Goal: Navigation & Orientation: Find specific page/section

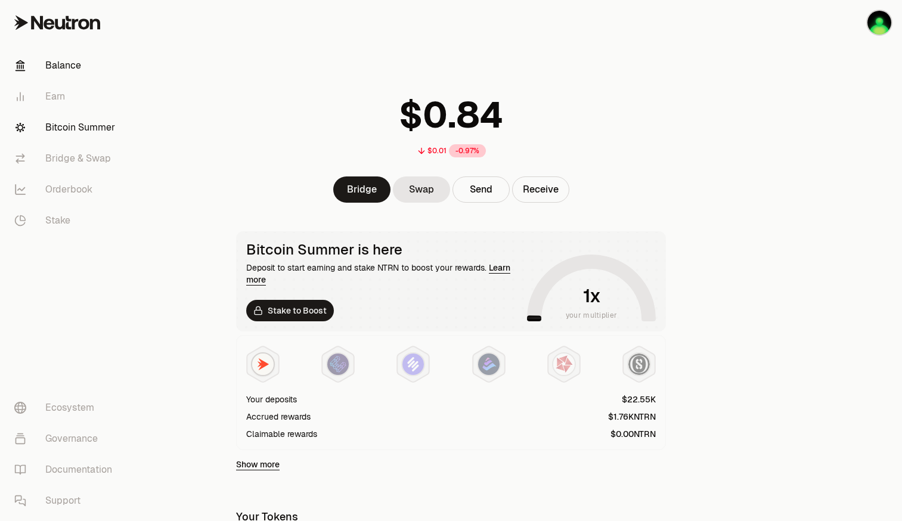
click at [75, 125] on link "Bitcoin Summer" at bounding box center [67, 127] width 124 height 31
click at [763, 266] on main "$0.01 -0.95% Bridge Swap Send Receive Bitcoin Summer is here Deposit to start e…" at bounding box center [517, 386] width 768 height 773
click at [96, 114] on link "Bitcoin Summer" at bounding box center [67, 127] width 124 height 31
